Goal: Contribute content

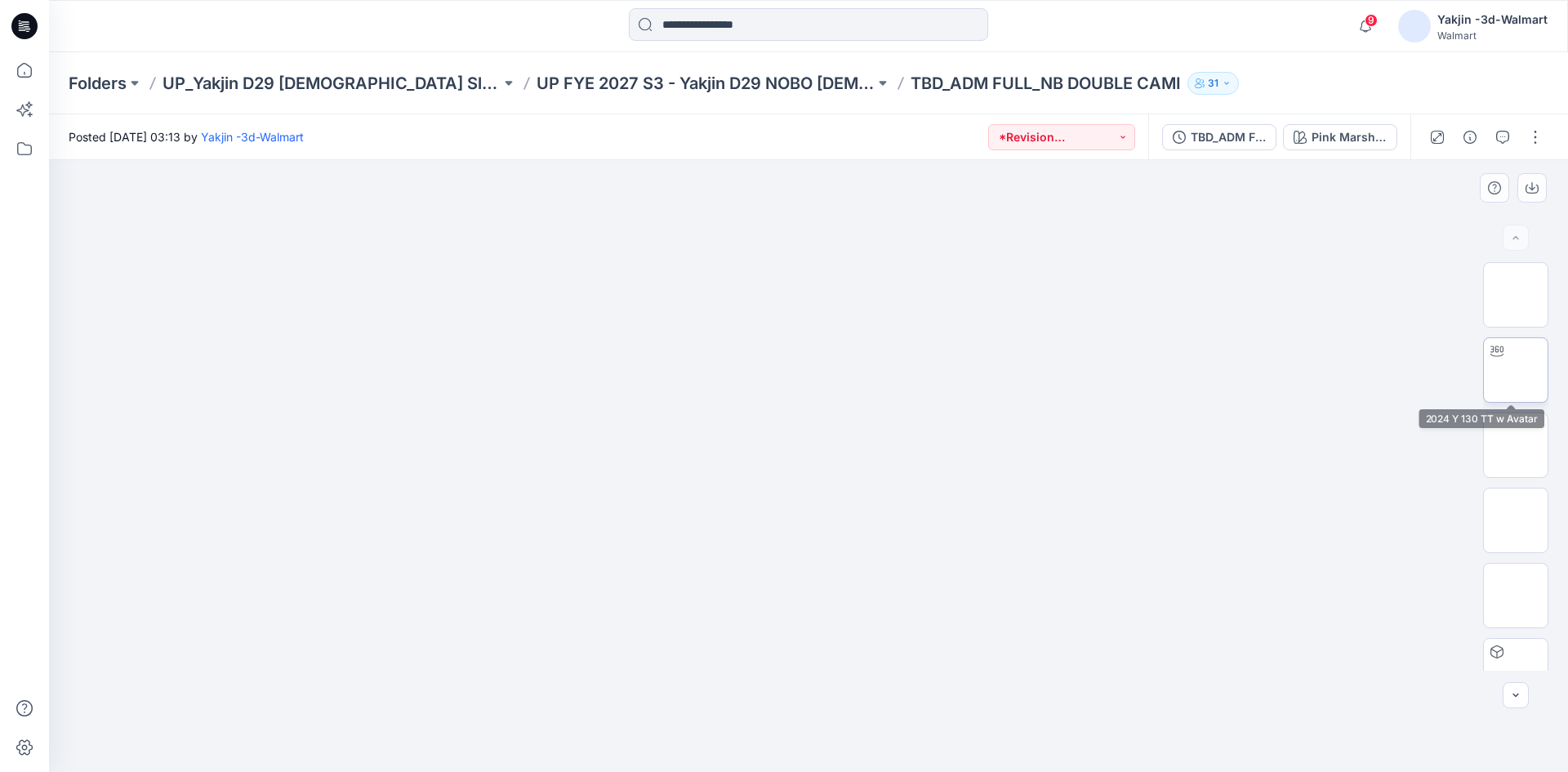
click at [1515, 370] on img at bounding box center [1515, 370] width 0 height 0
drag, startPoint x: 922, startPoint y: 744, endPoint x: 696, endPoint y: 731, distance: 226.4
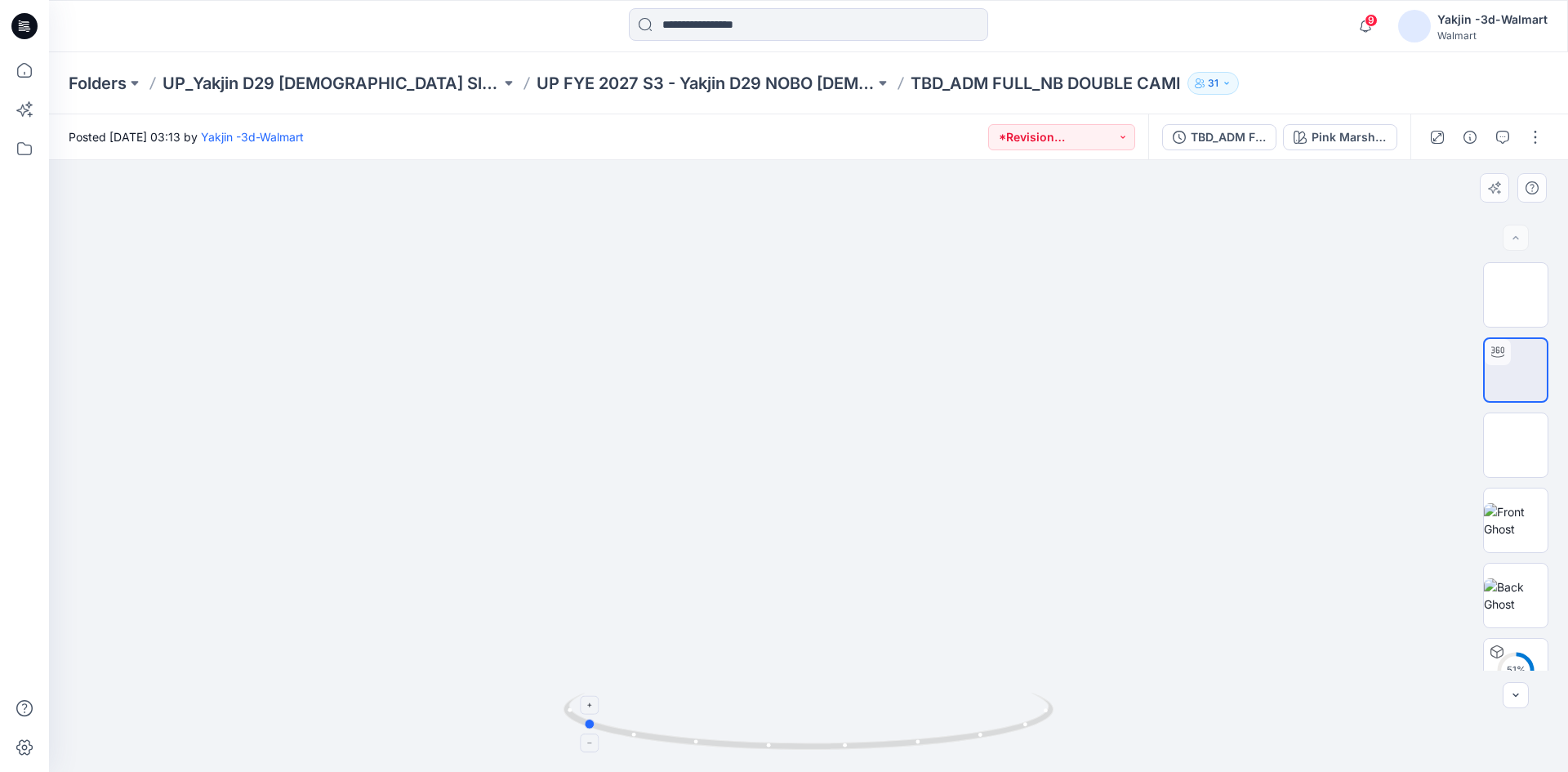
click at [696, 731] on icon at bounding box center [810, 724] width 494 height 62
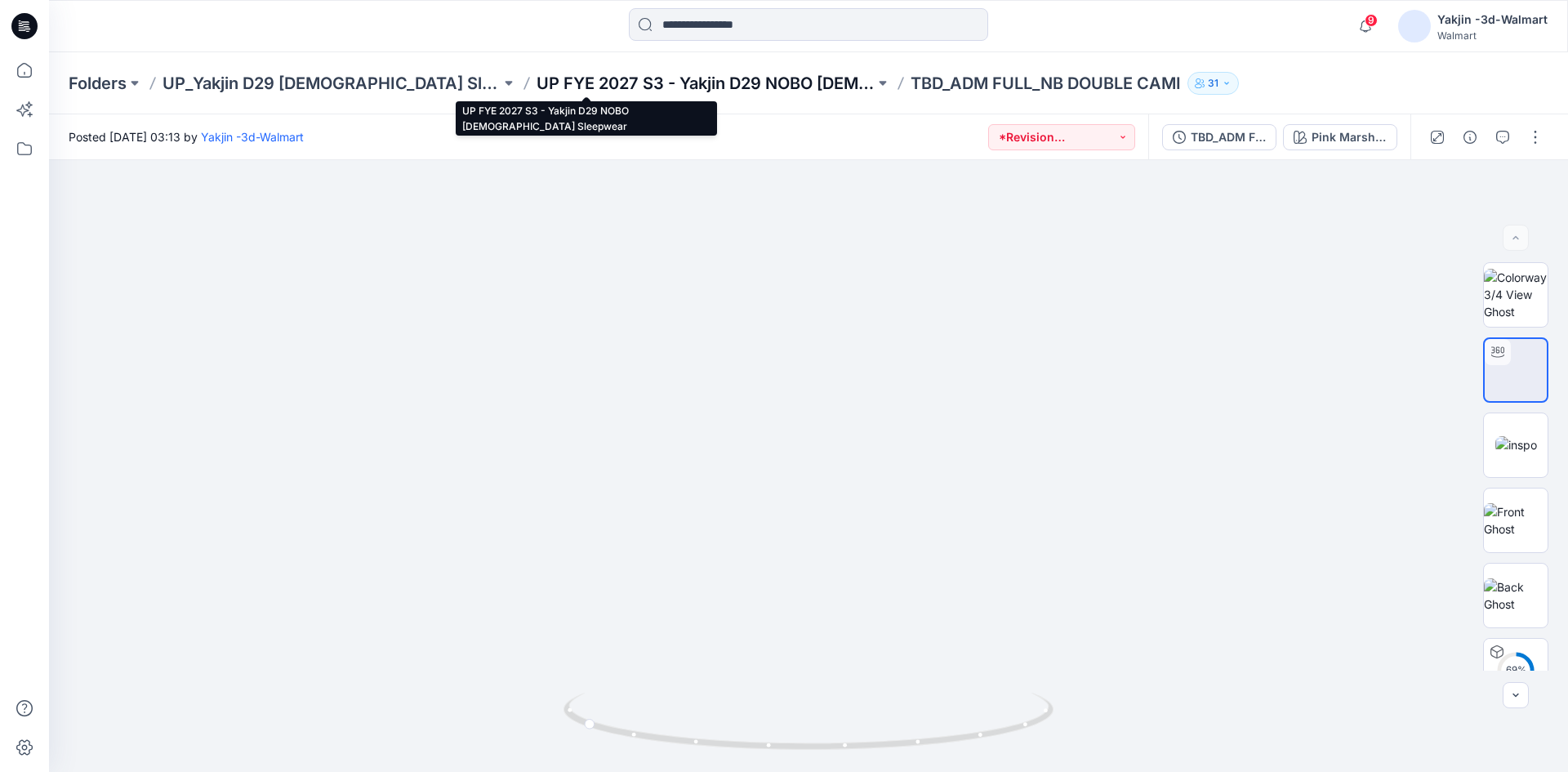
click at [567, 85] on p "UP FYE 2027 S3 - Yakjin D29 NOBO Ladies Sleepwear" at bounding box center [706, 84] width 338 height 23
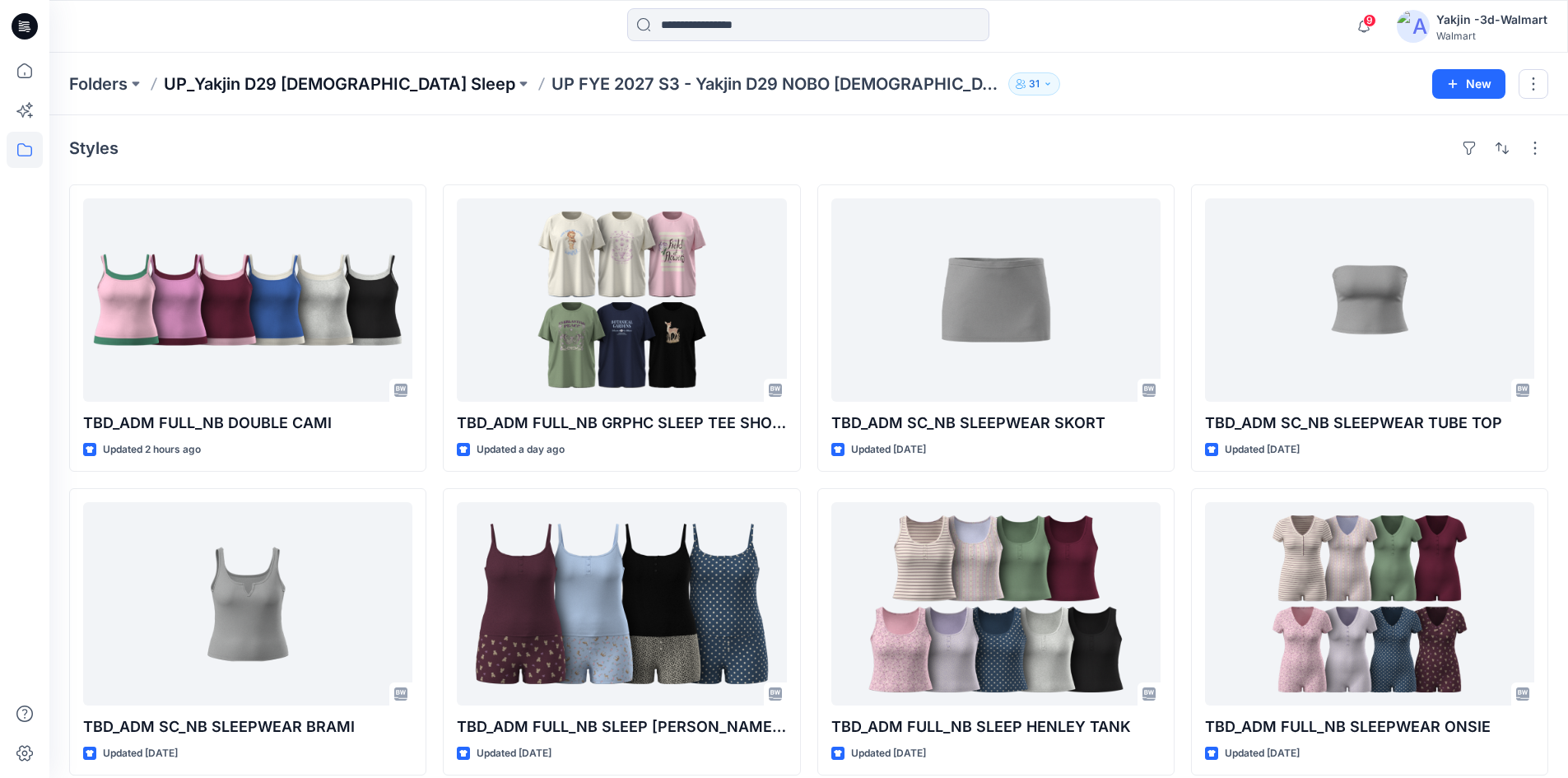
click at [353, 94] on p "UP_Yakjin D29 [DEMOGRAPHIC_DATA] Sleep" at bounding box center [340, 84] width 351 height 23
click at [15, 25] on icon at bounding box center [25, 27] width 27 height 27
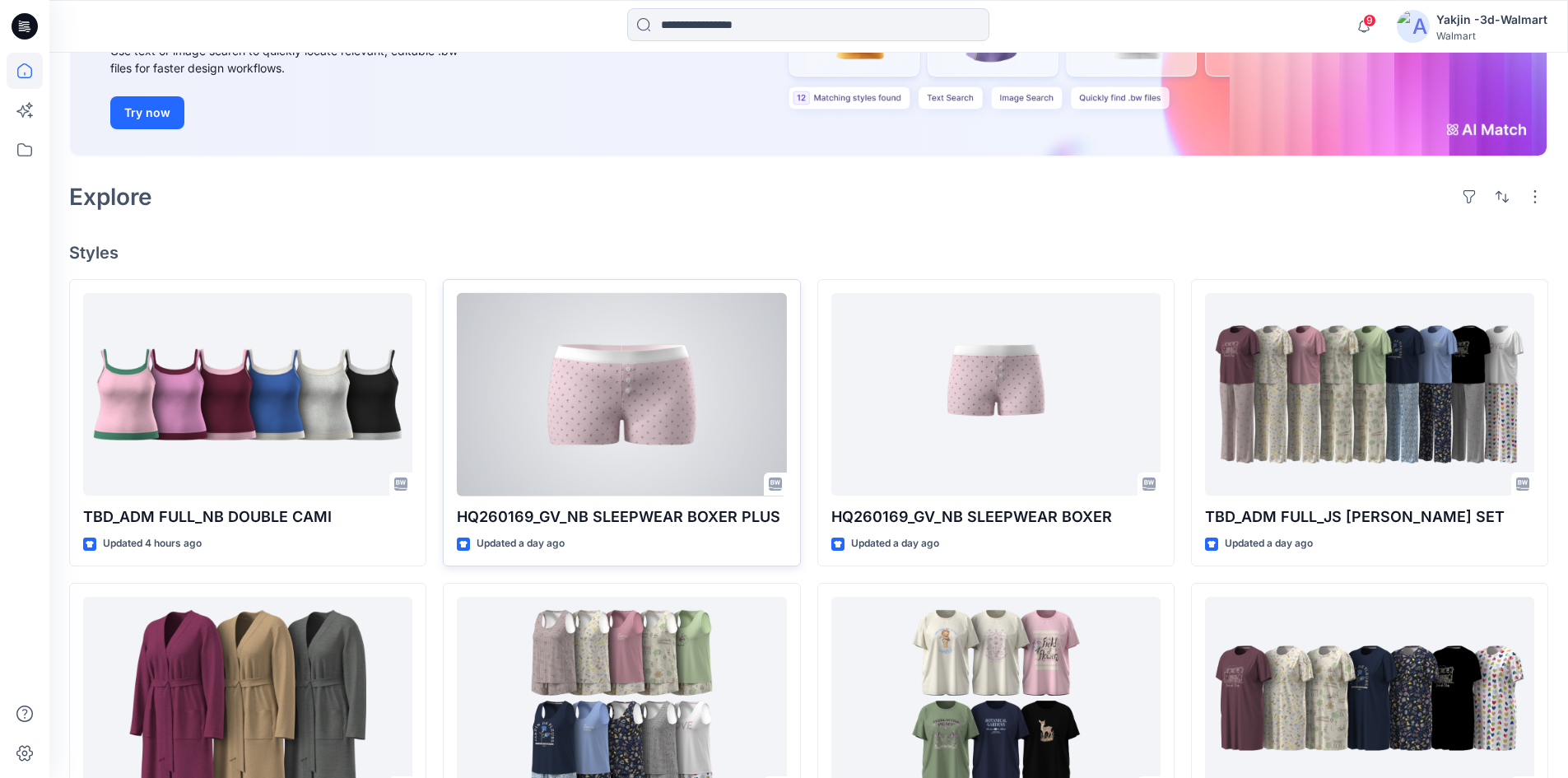
scroll to position [247, 0]
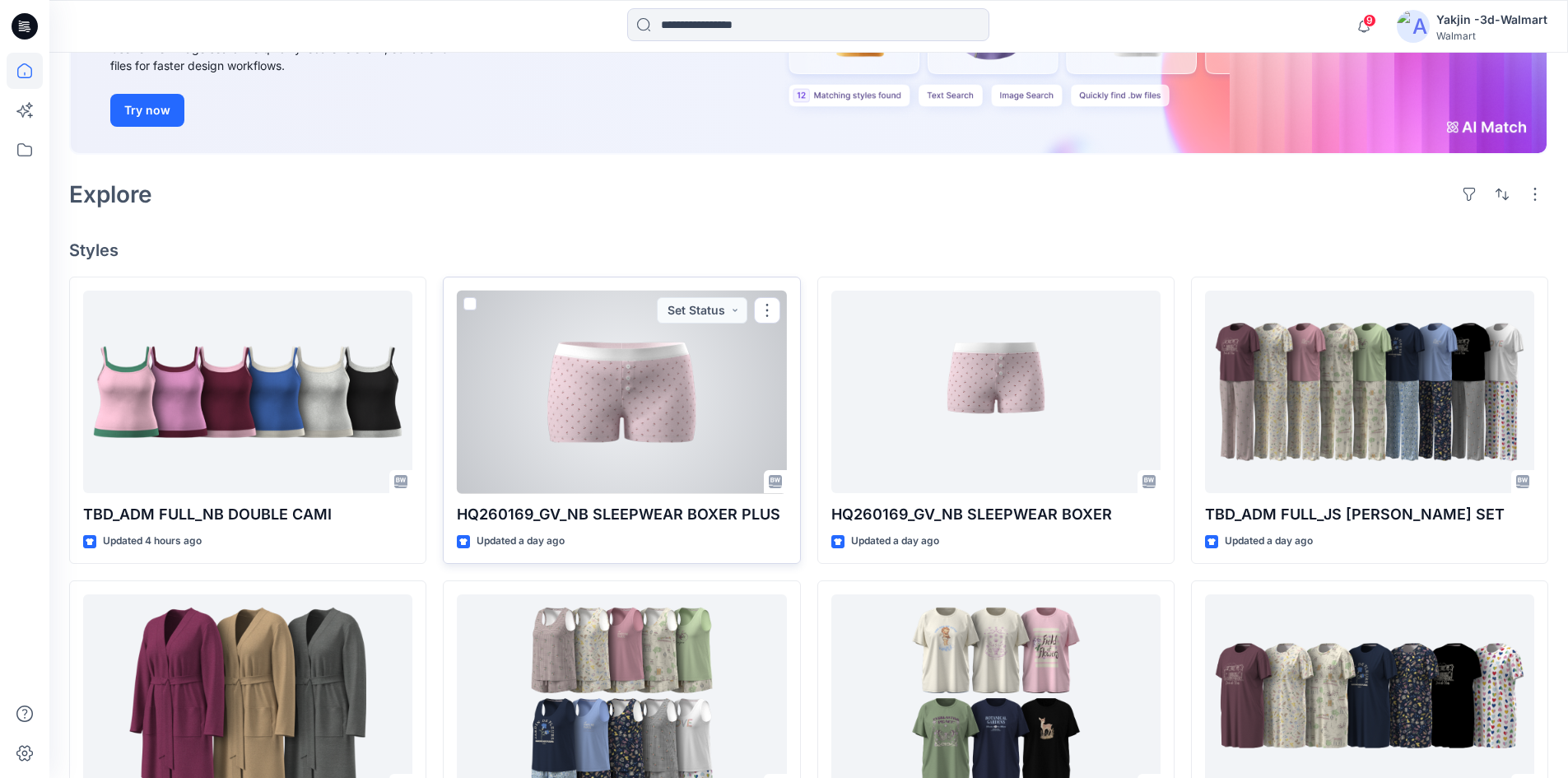
click at [719, 475] on div at bounding box center [621, 392] width 329 height 203
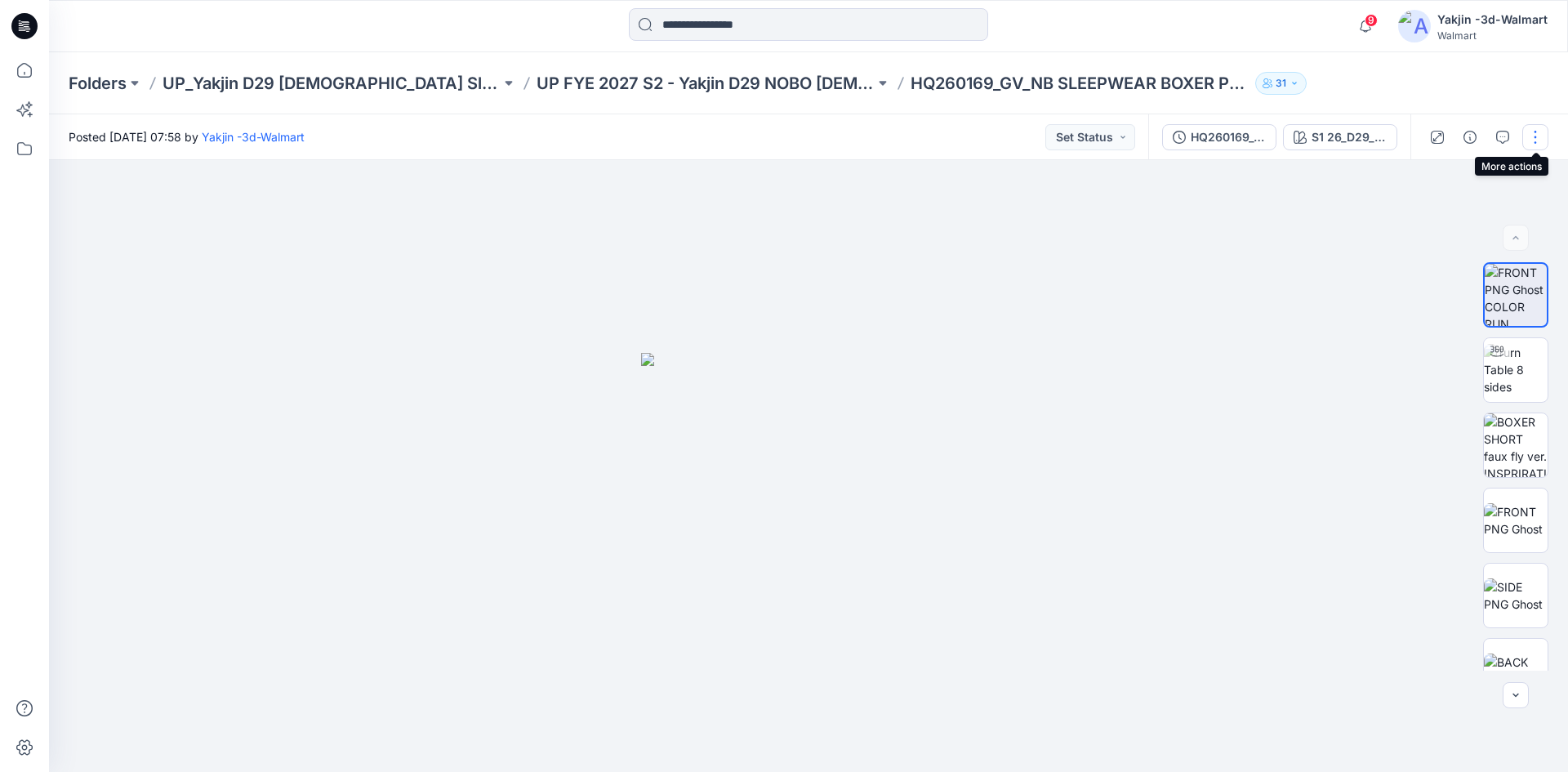
click at [1540, 140] on button "button" at bounding box center [1535, 137] width 26 height 26
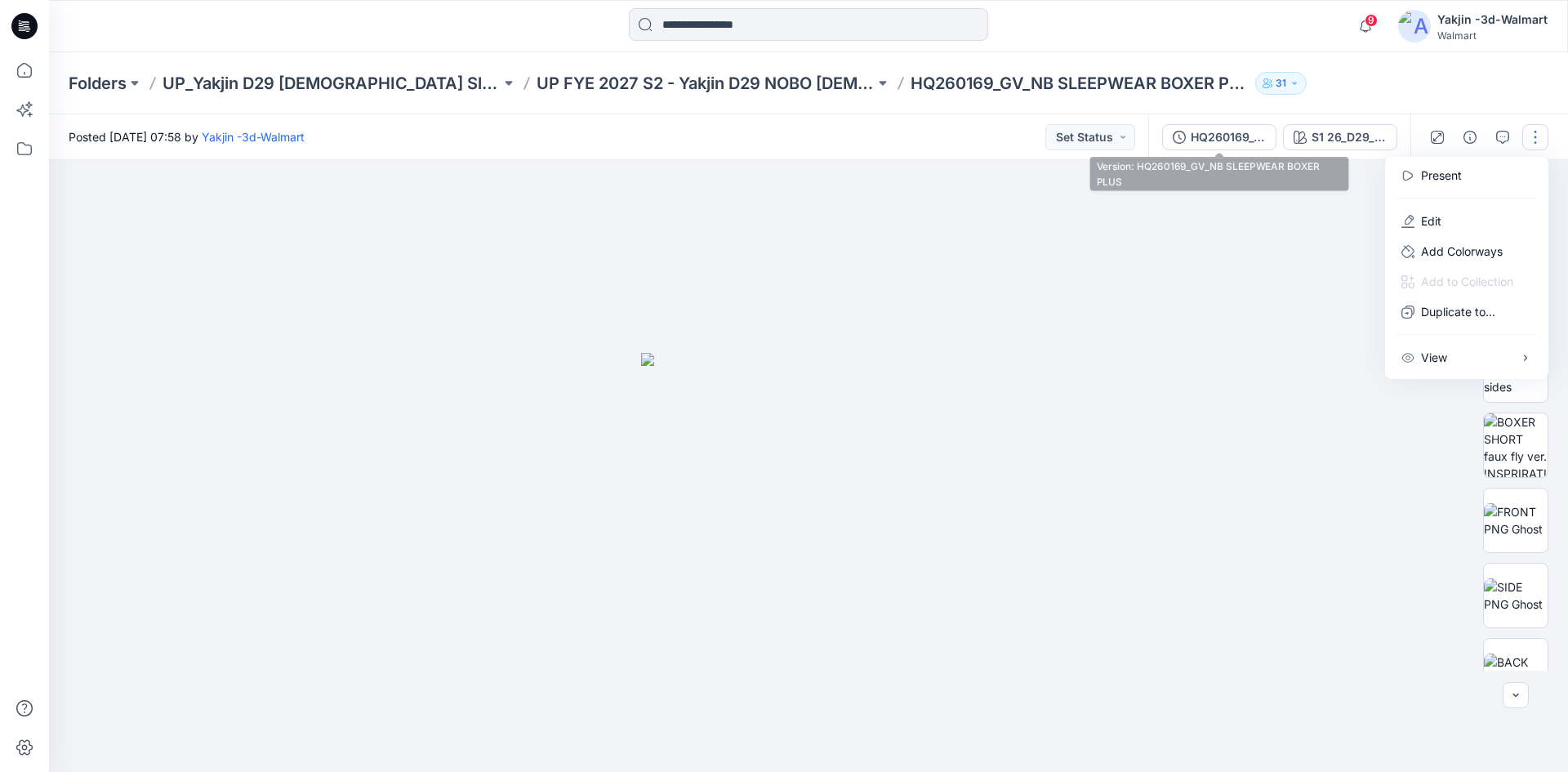
click at [1256, 144] on div "HQ260169_GV_NB SLEEPWEAR BOXER PLUS" at bounding box center [1227, 137] width 75 height 18
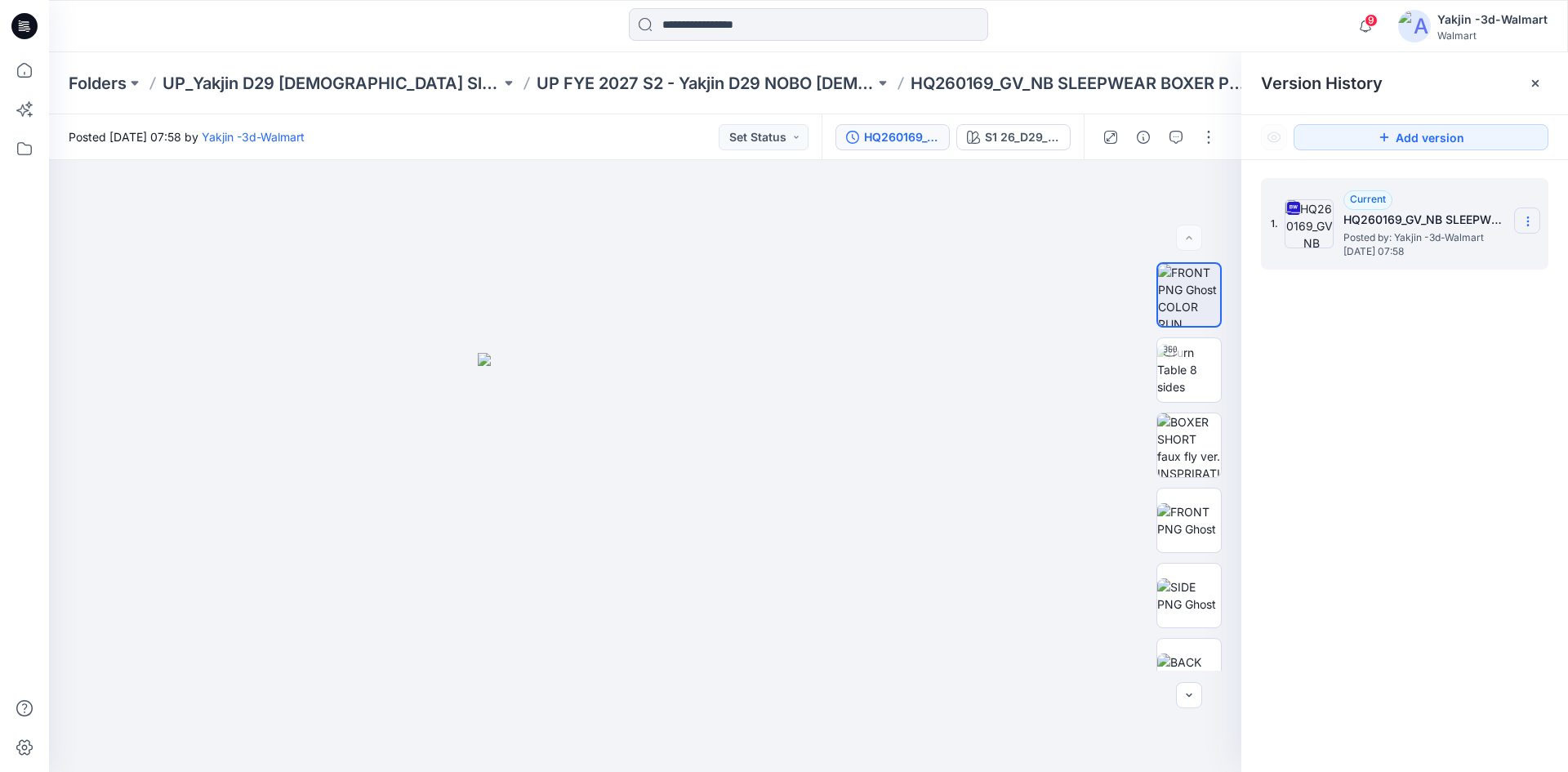
click at [1530, 217] on icon at bounding box center [1528, 221] width 13 height 13
click at [1199, 145] on button "button" at bounding box center [1209, 137] width 26 height 26
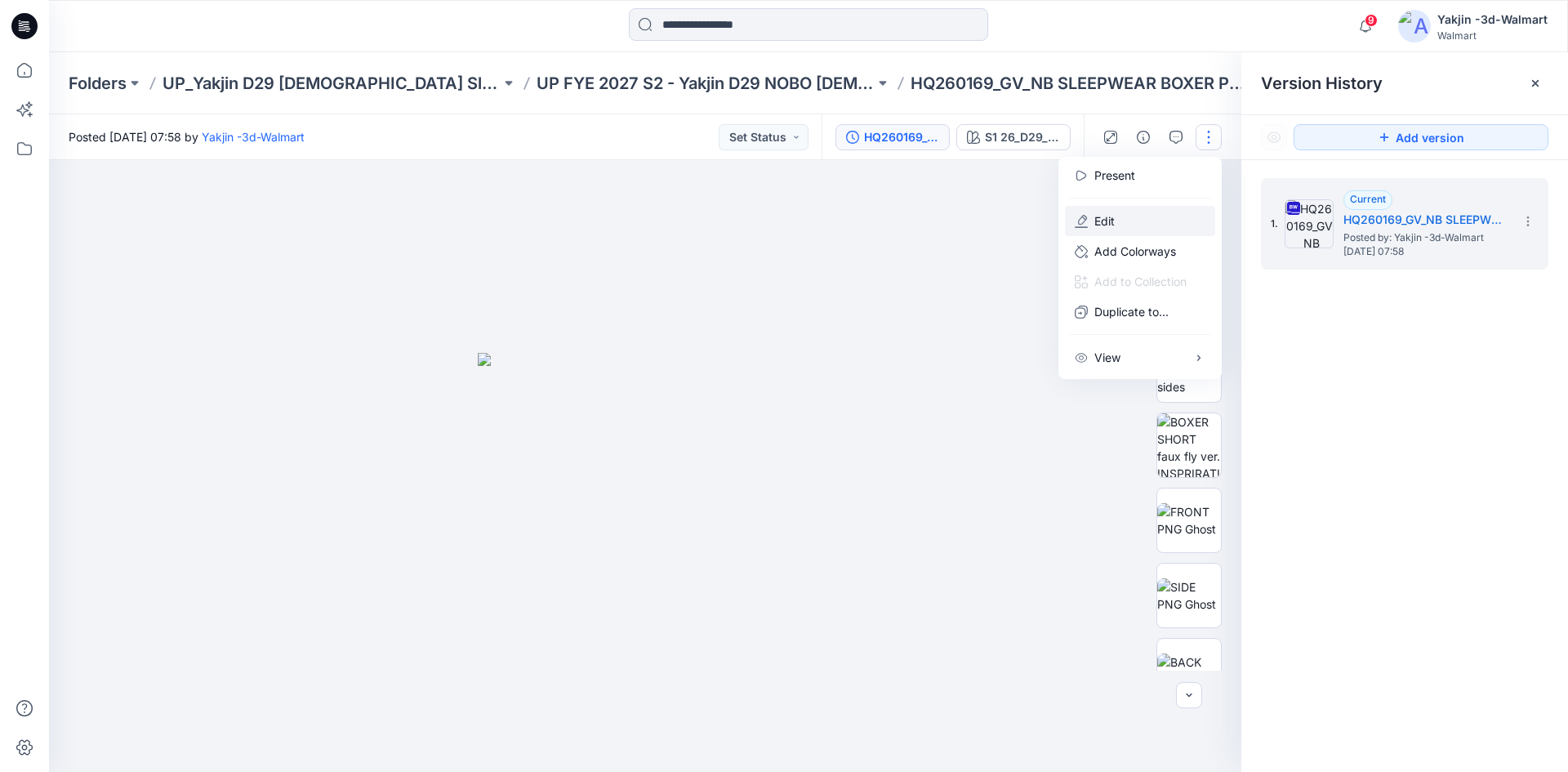
click at [1135, 229] on button "Edit" at bounding box center [1139, 221] width 150 height 30
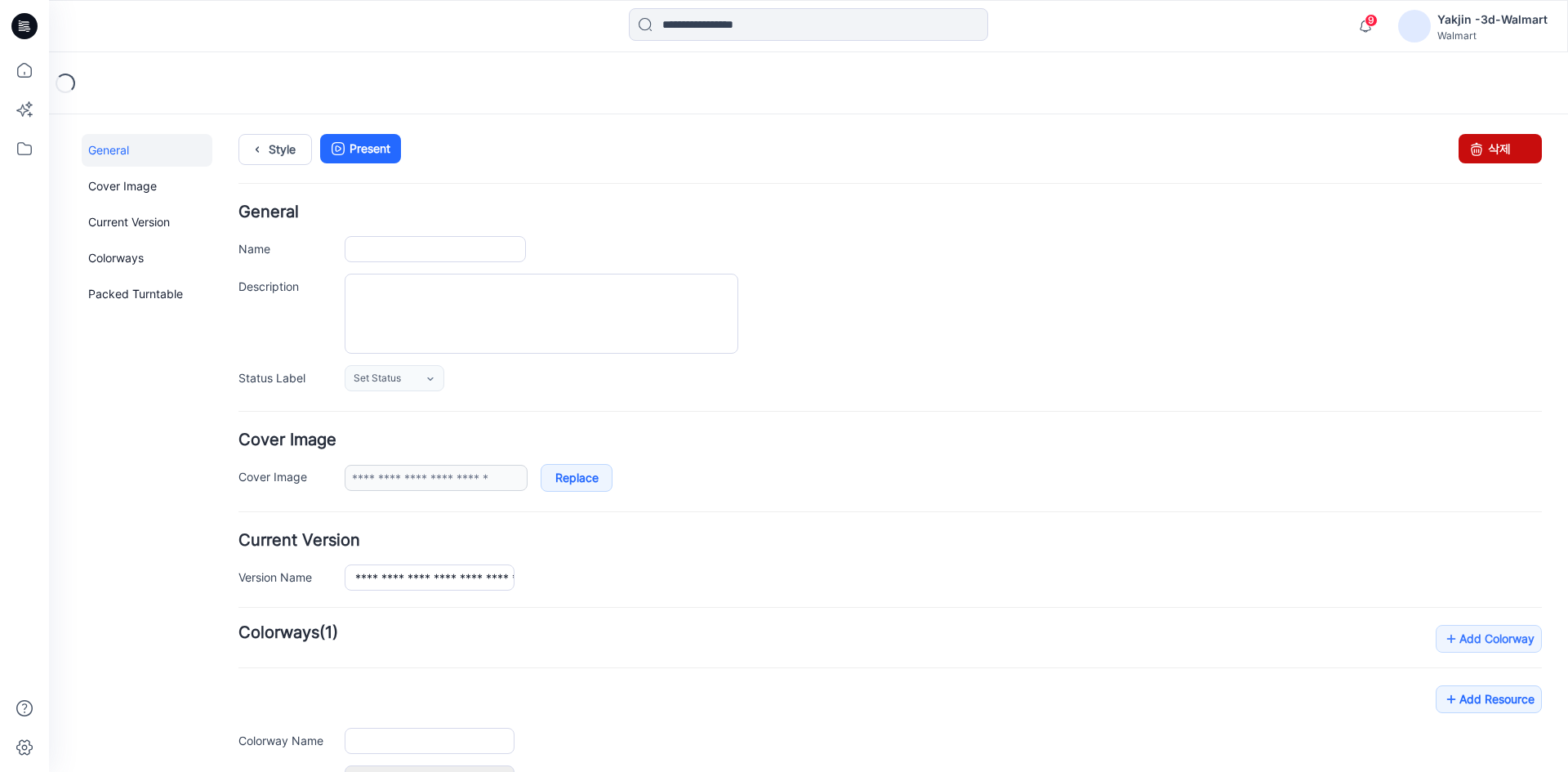
type input "**********"
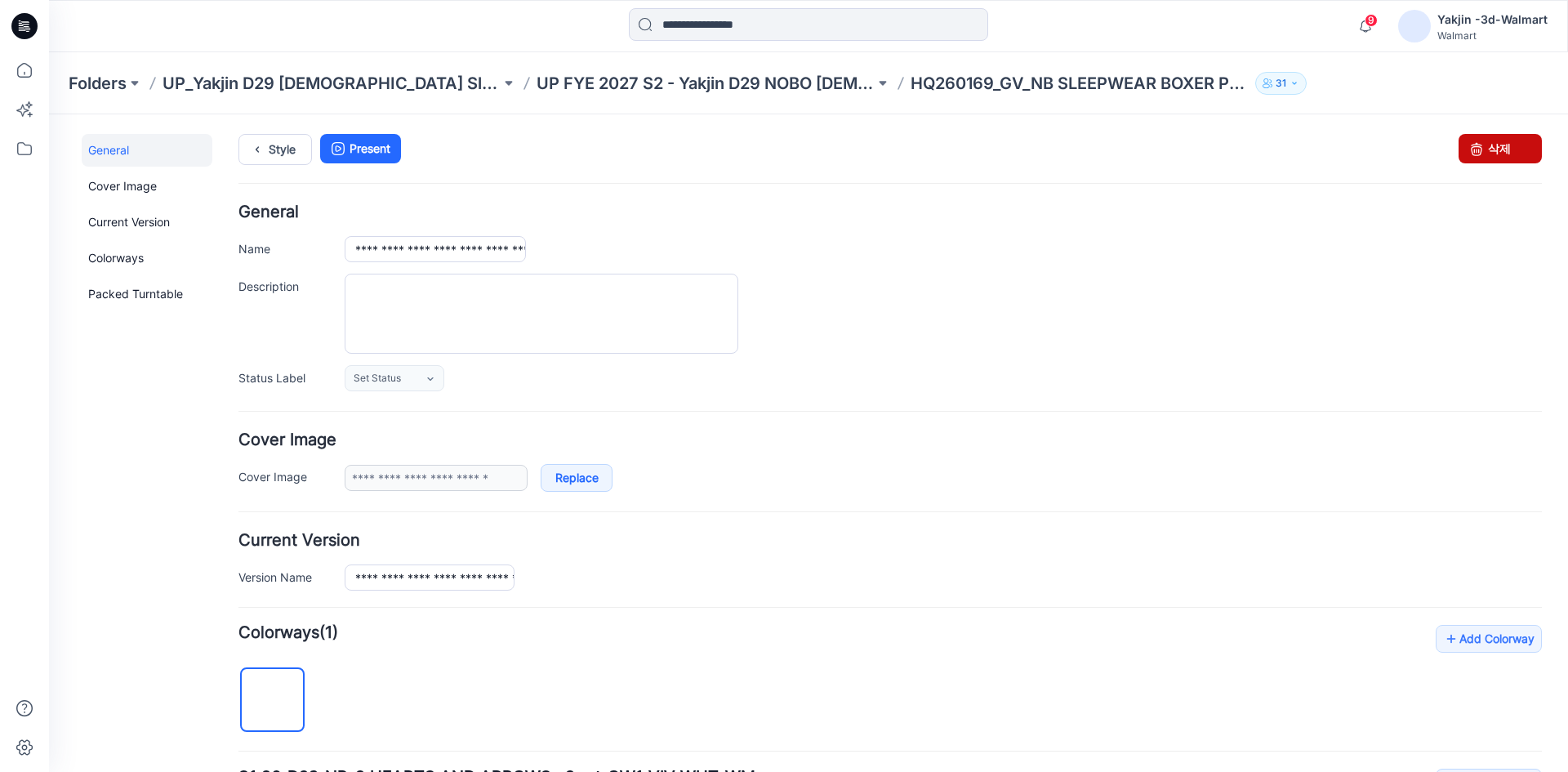
click at [1506, 143] on link "삭제" at bounding box center [1499, 148] width 84 height 29
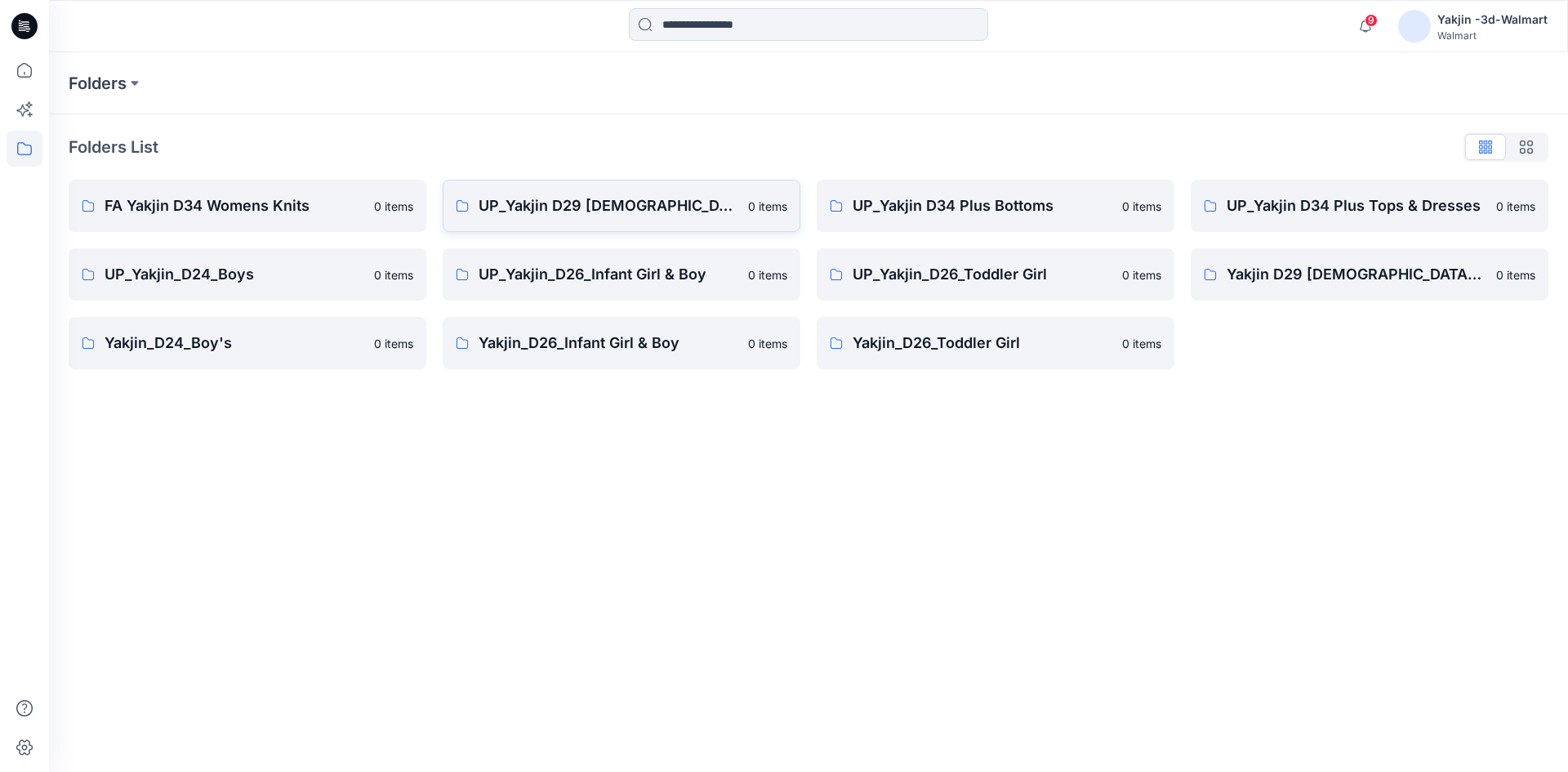
click at [570, 202] on p "UP_Yakjin D29 [DEMOGRAPHIC_DATA] Sleep" at bounding box center [608, 206] width 260 height 23
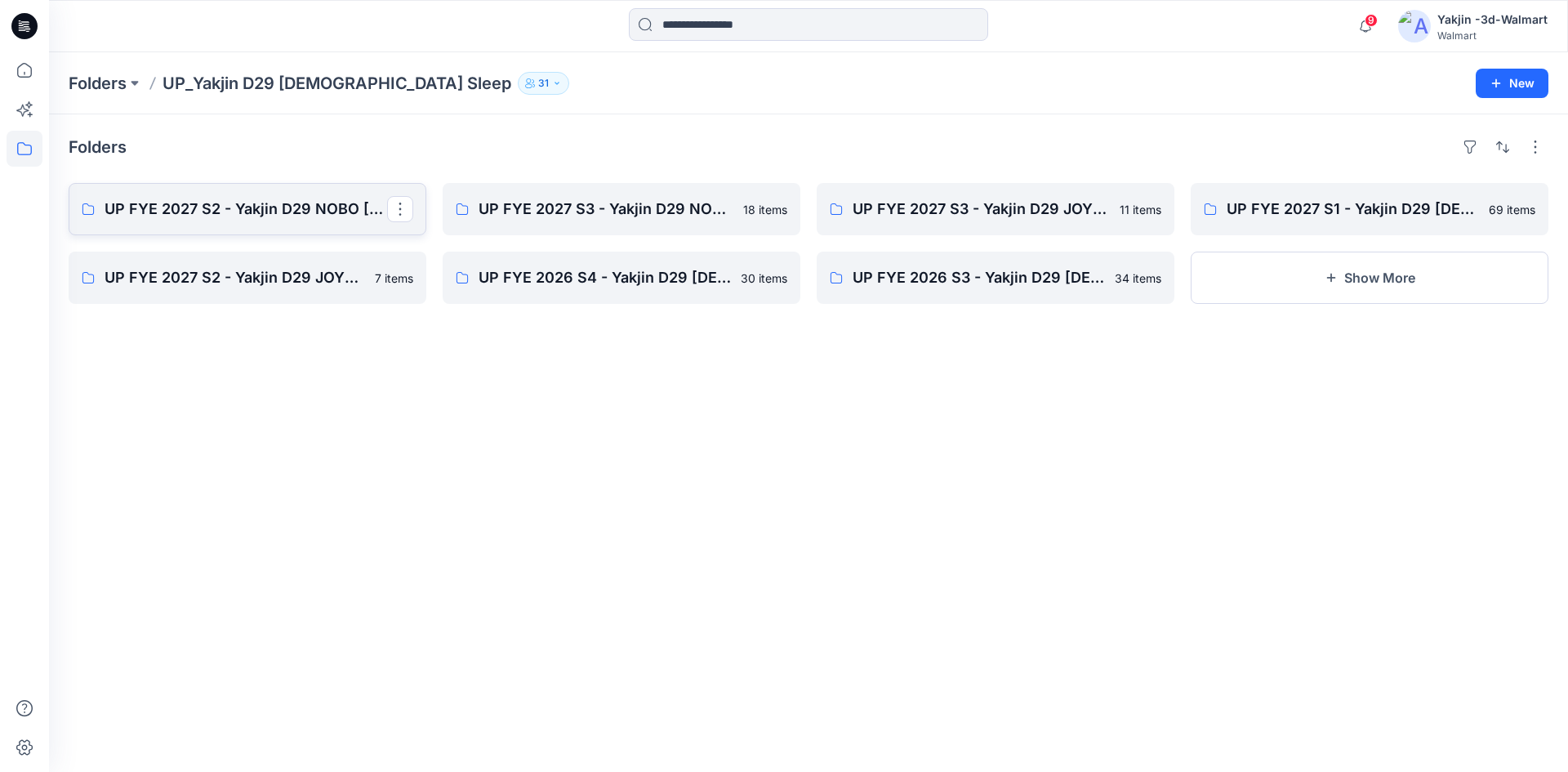
click at [273, 224] on link "UP FYE 2027 S2 - Yakjin D29 NOBO [DEMOGRAPHIC_DATA] Sleepwear" at bounding box center [247, 209] width 357 height 52
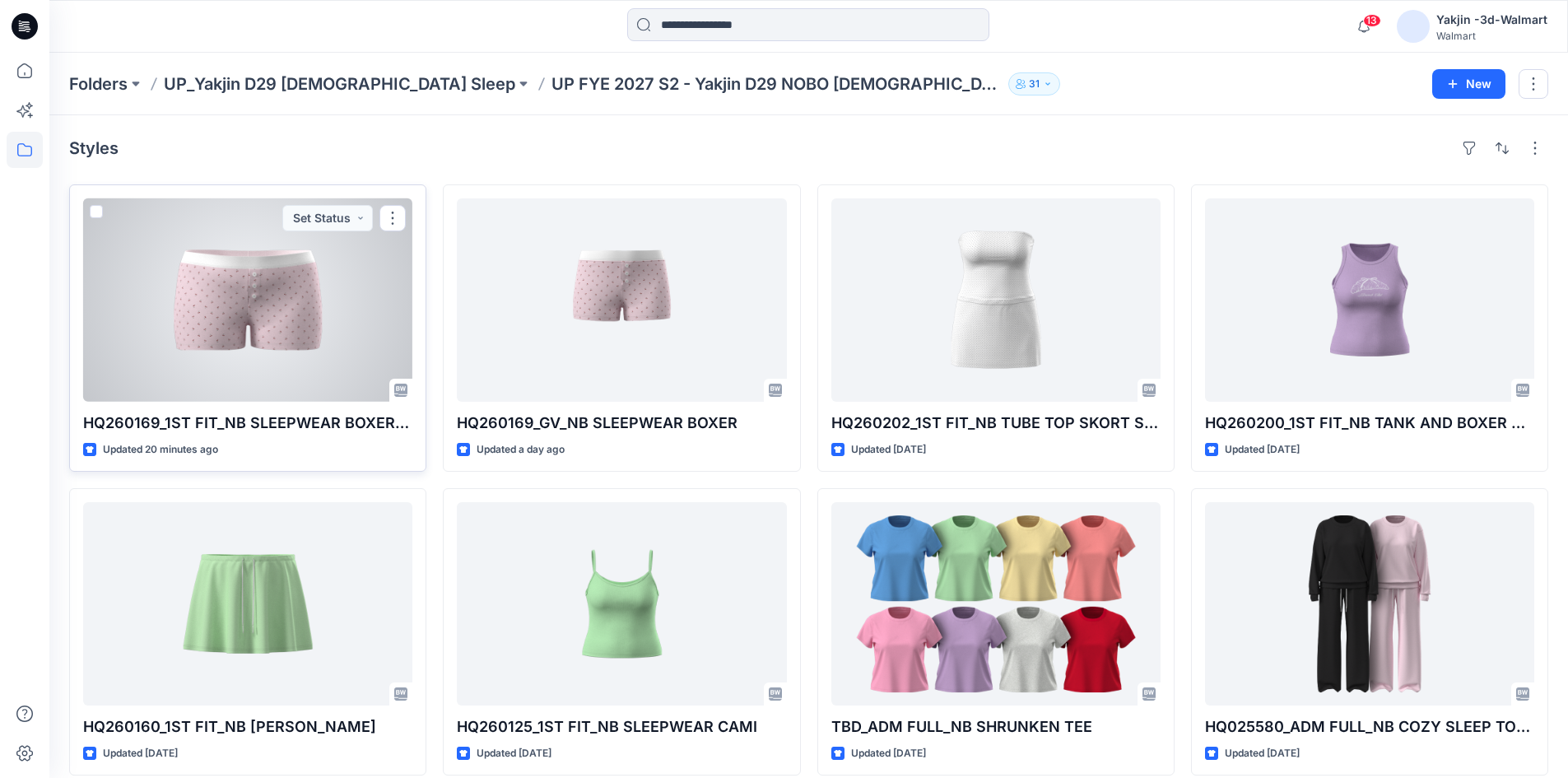
click at [316, 302] on div at bounding box center [247, 300] width 329 height 203
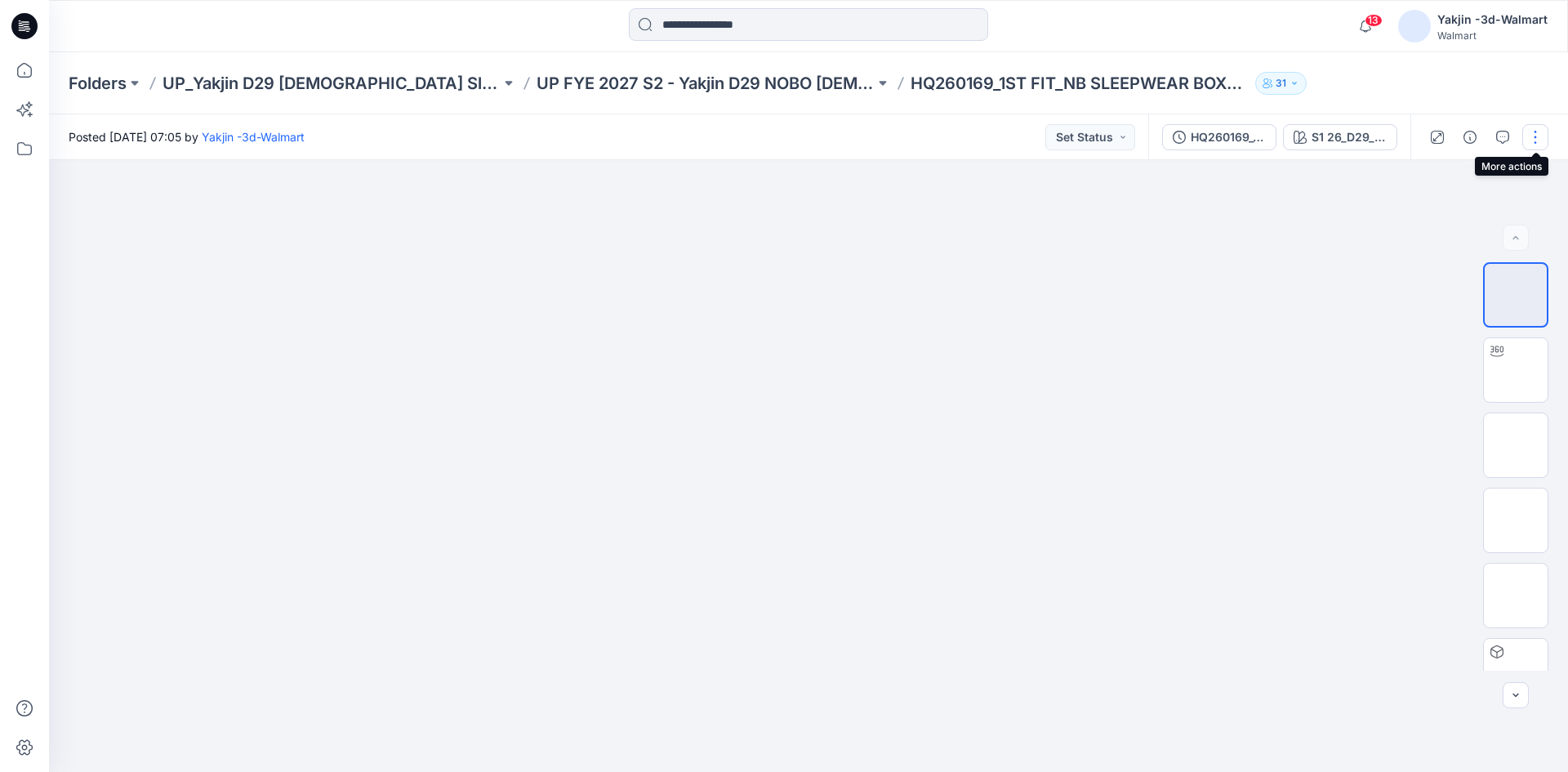
click at [1542, 146] on button "button" at bounding box center [1535, 137] width 26 height 26
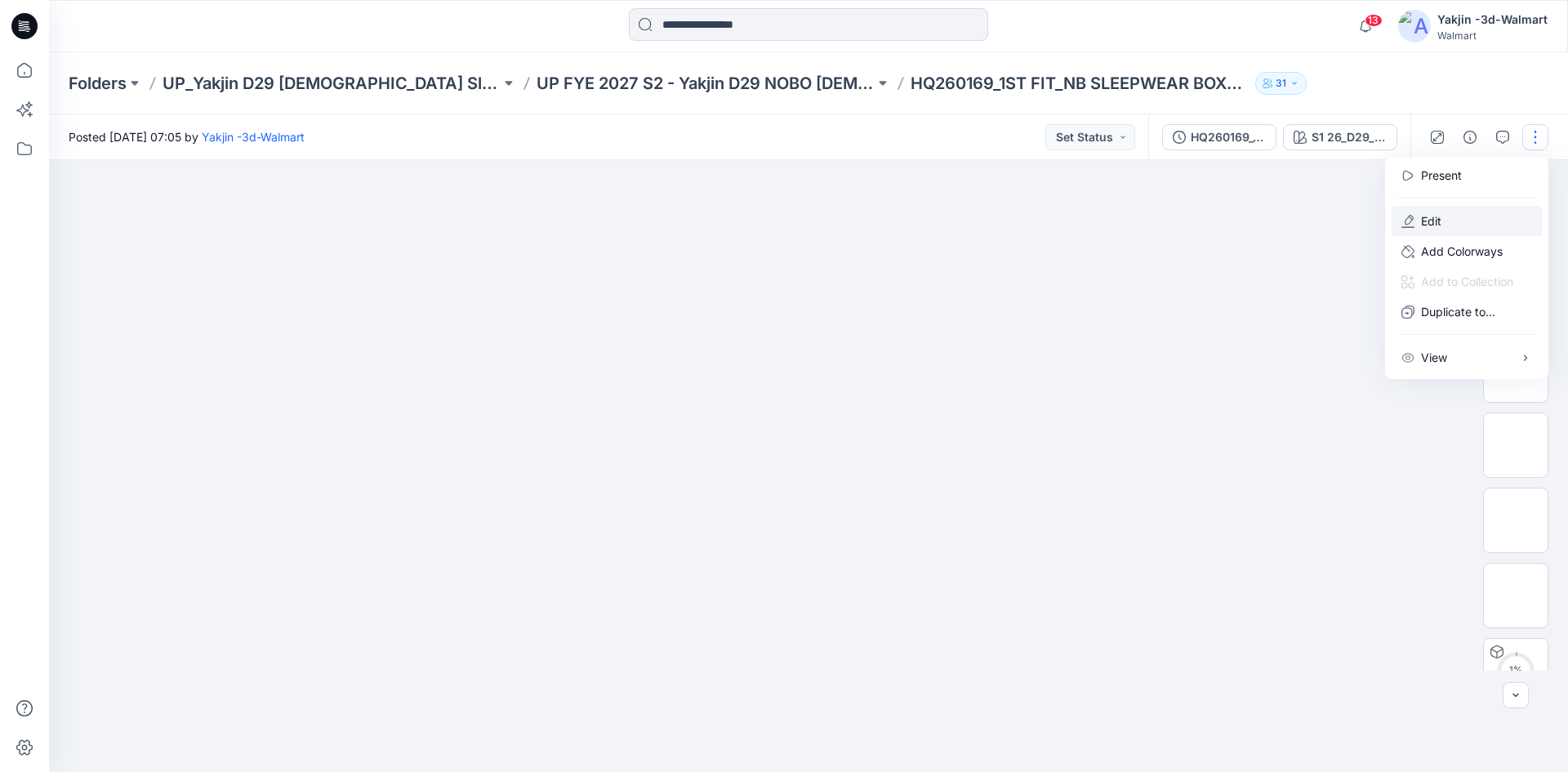
click at [1456, 221] on button "Edit" at bounding box center [1466, 221] width 150 height 30
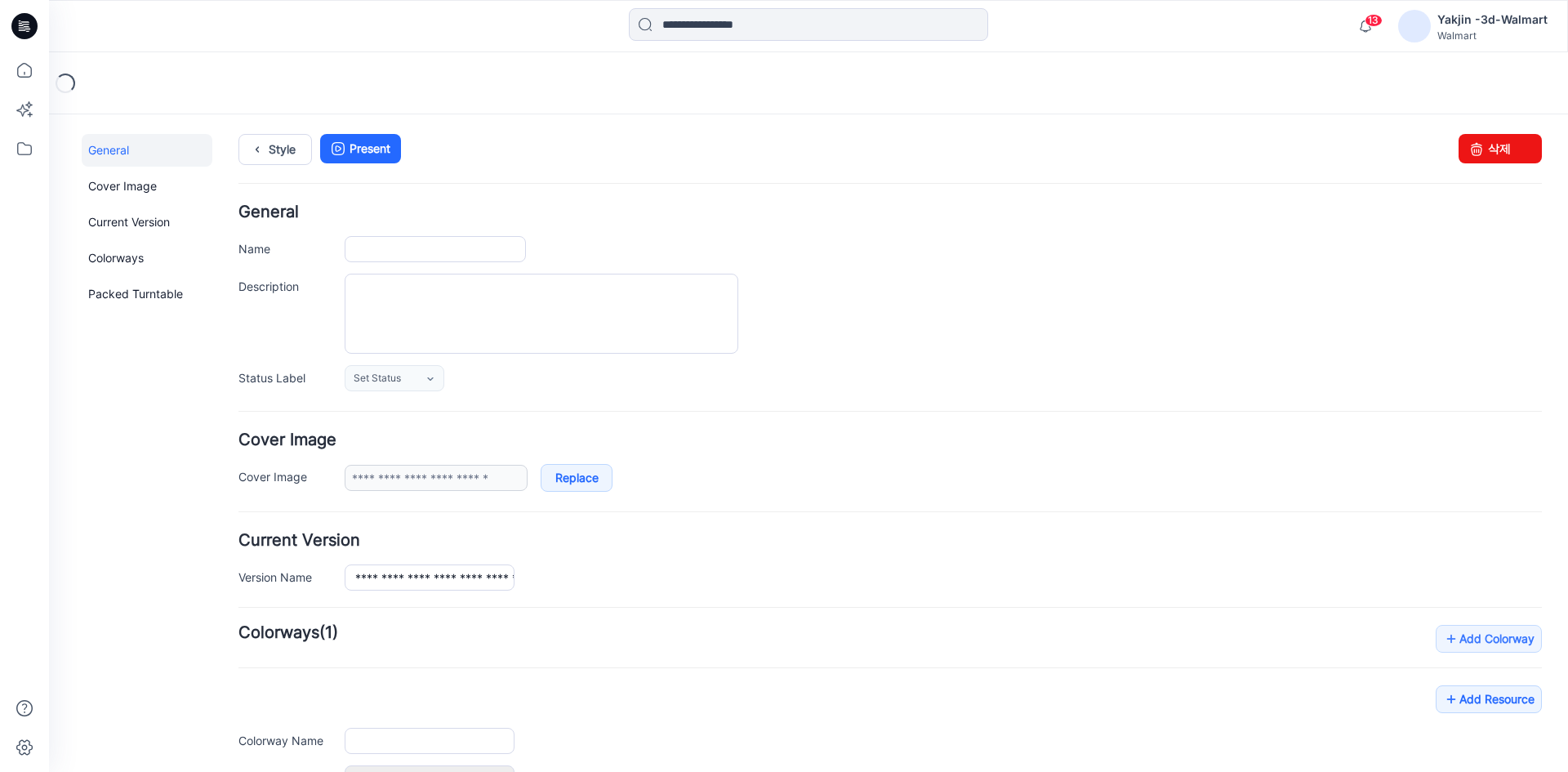
type input "**********"
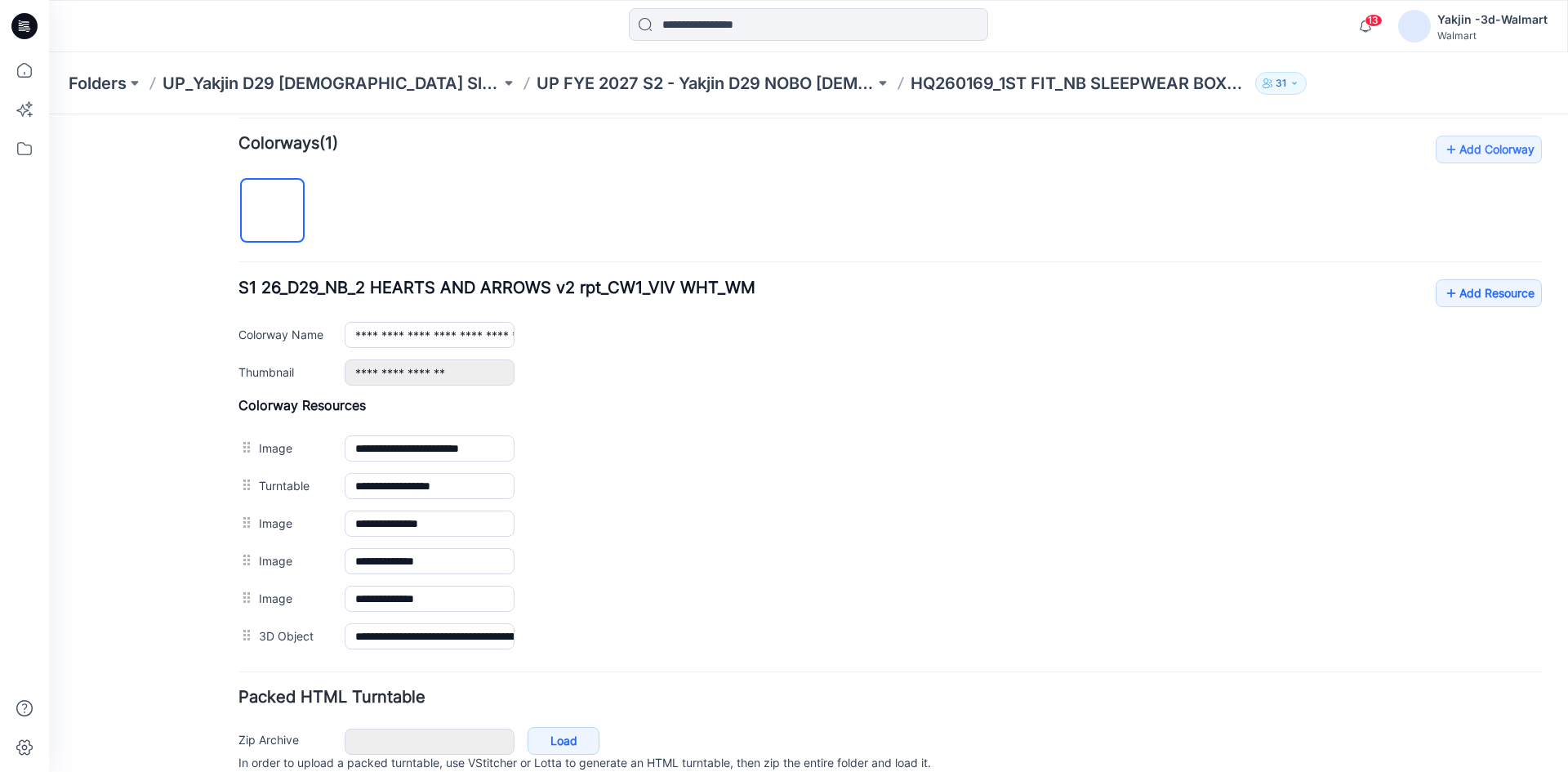
scroll to position [490, 0]
click at [1498, 291] on link "Add Resource" at bounding box center [1488, 292] width 106 height 28
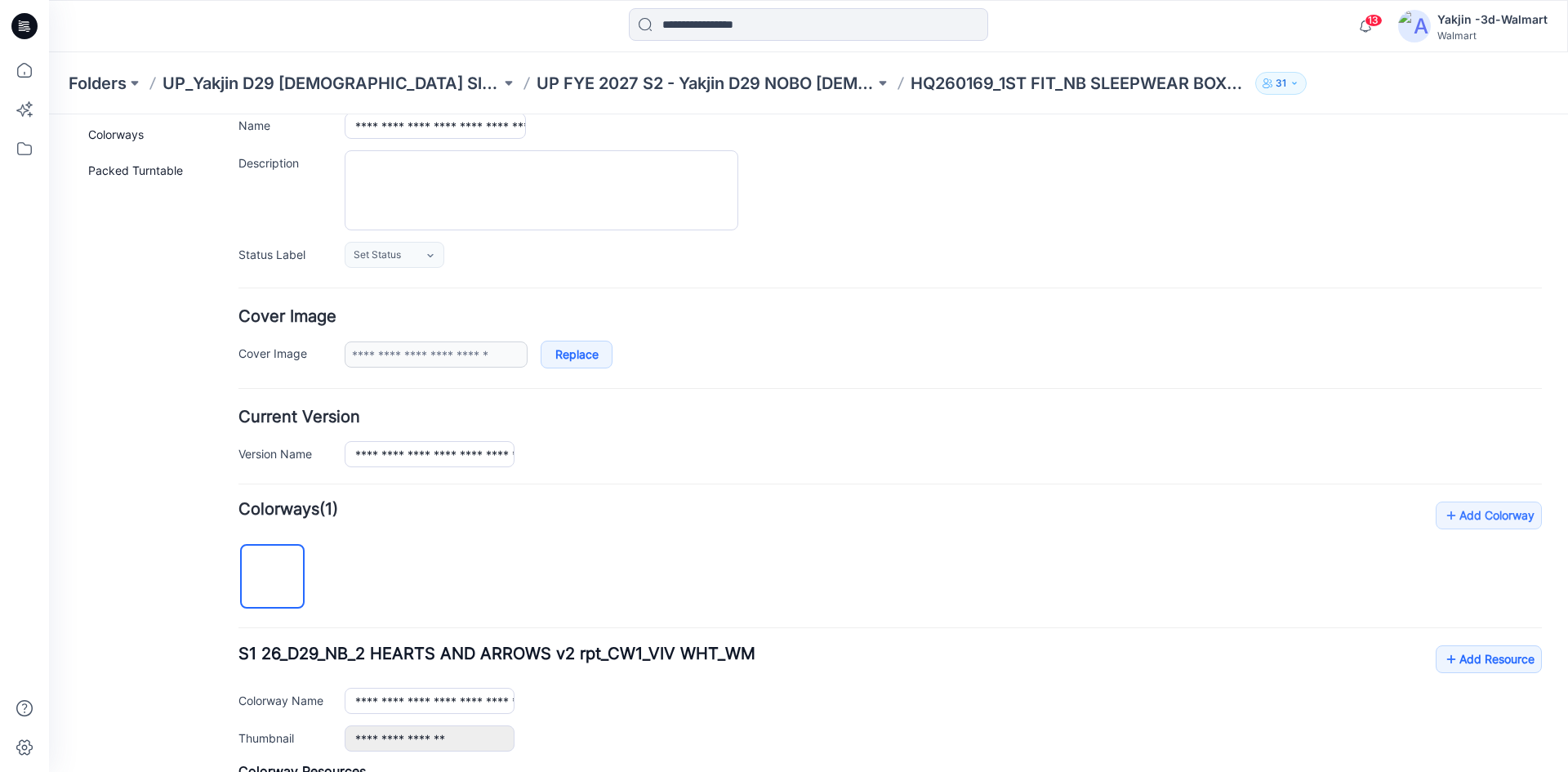
scroll to position [0, 0]
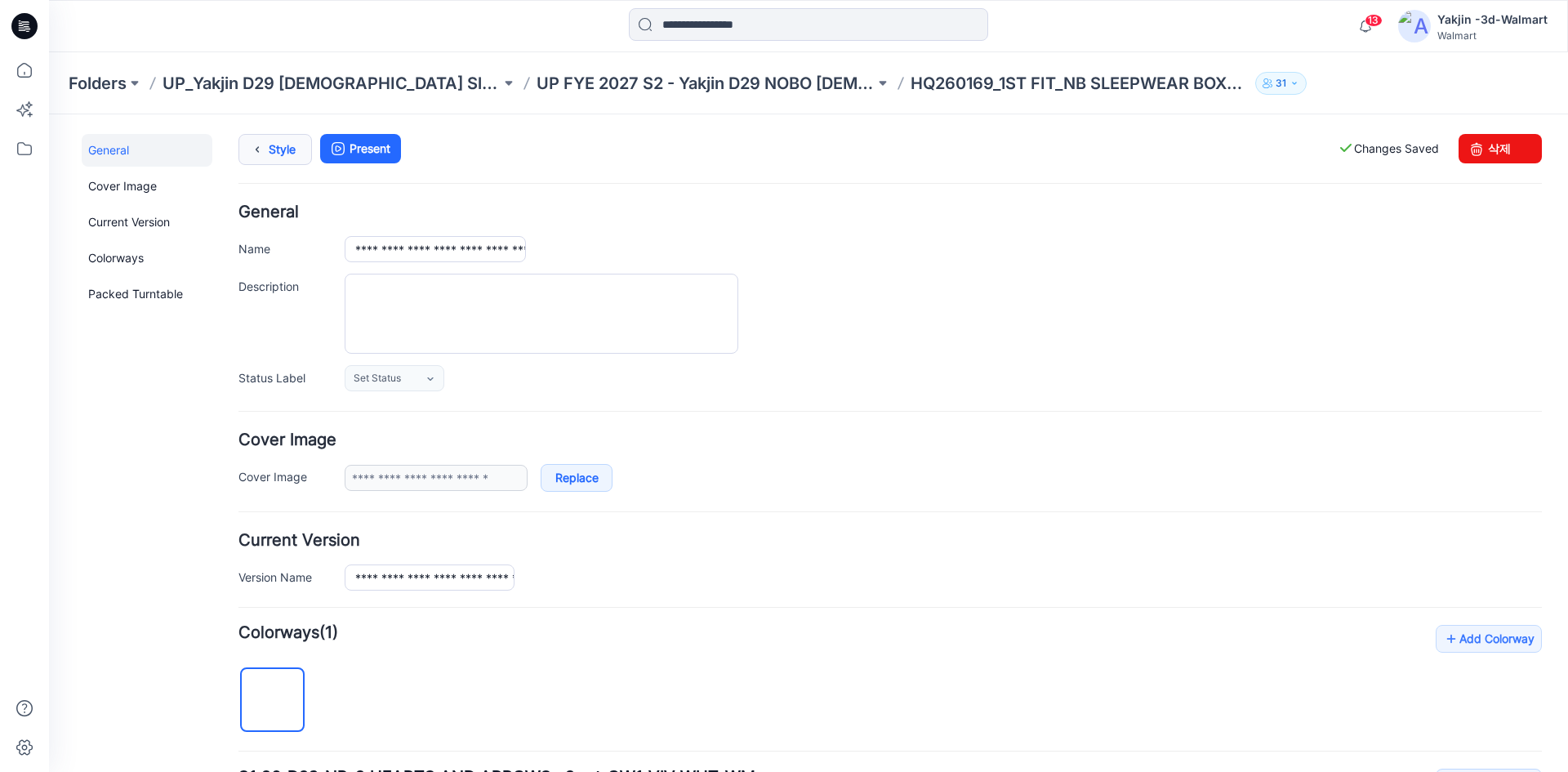
click at [274, 165] on link "Style" at bounding box center [275, 149] width 74 height 31
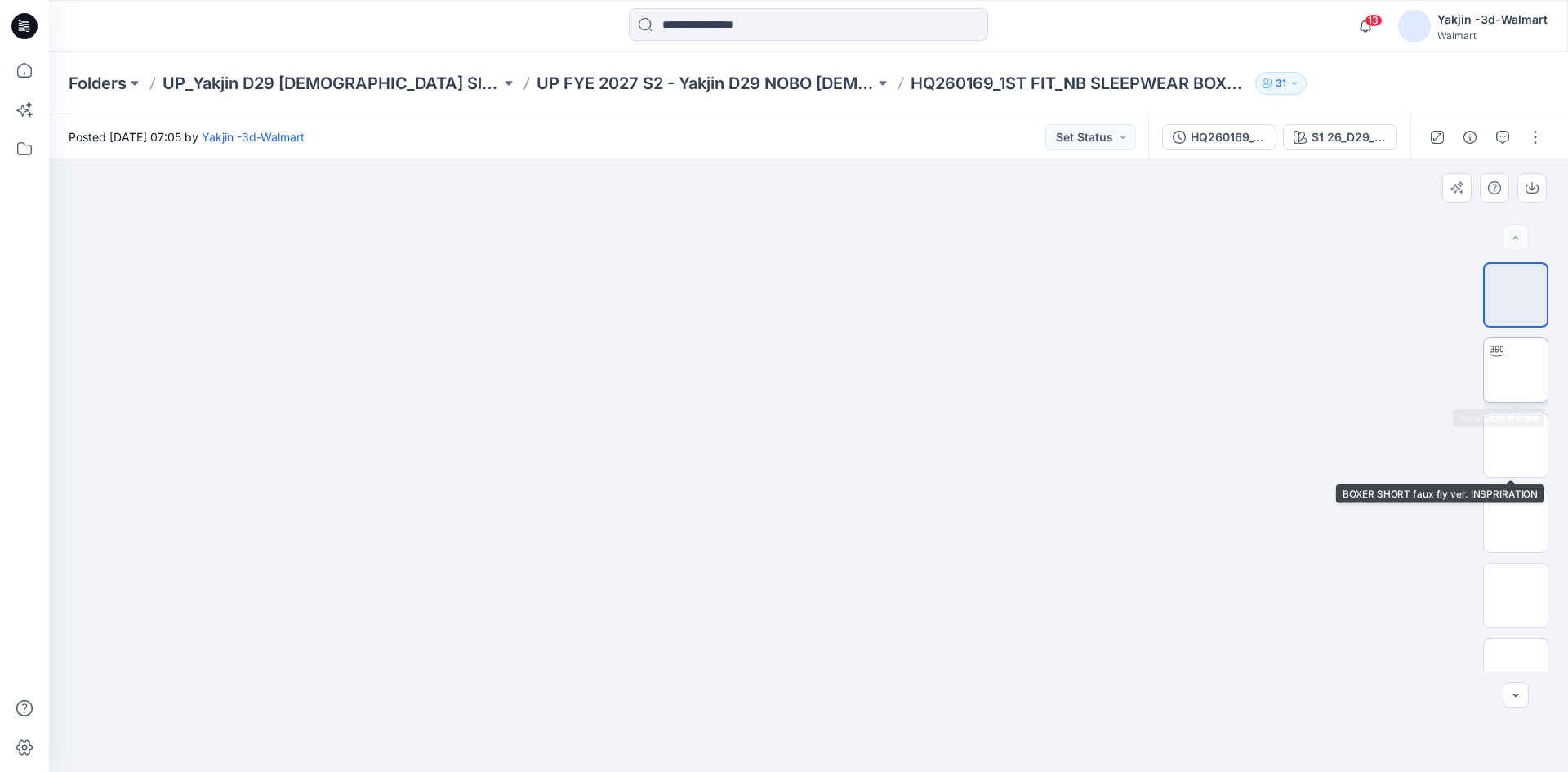
click at [1515, 370] on img at bounding box center [1515, 370] width 0 height 0
